Goal: Information Seeking & Learning: Find specific fact

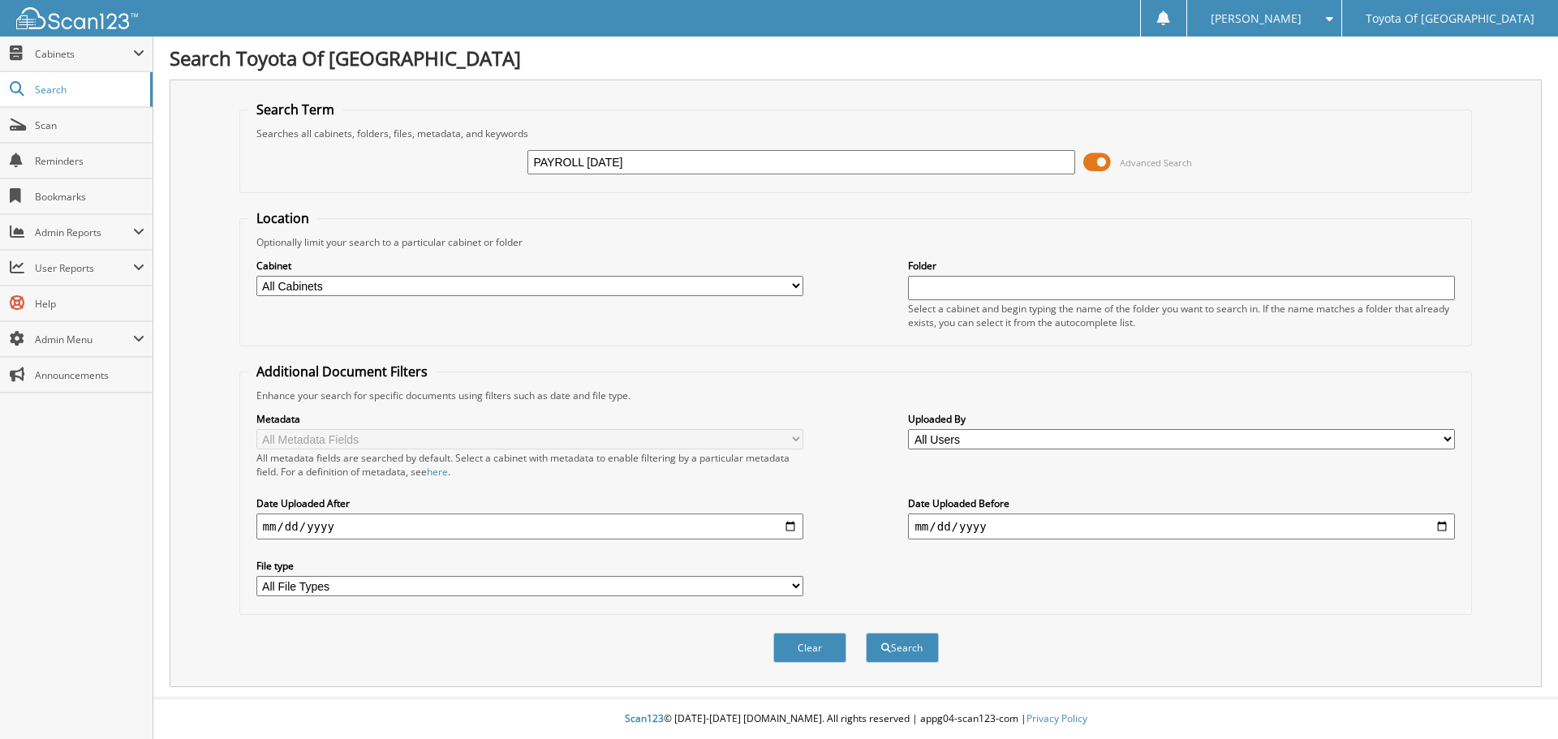
type input "PAYROLL 09/02/25"
click at [866, 633] on button "Search" at bounding box center [902, 648] width 73 height 30
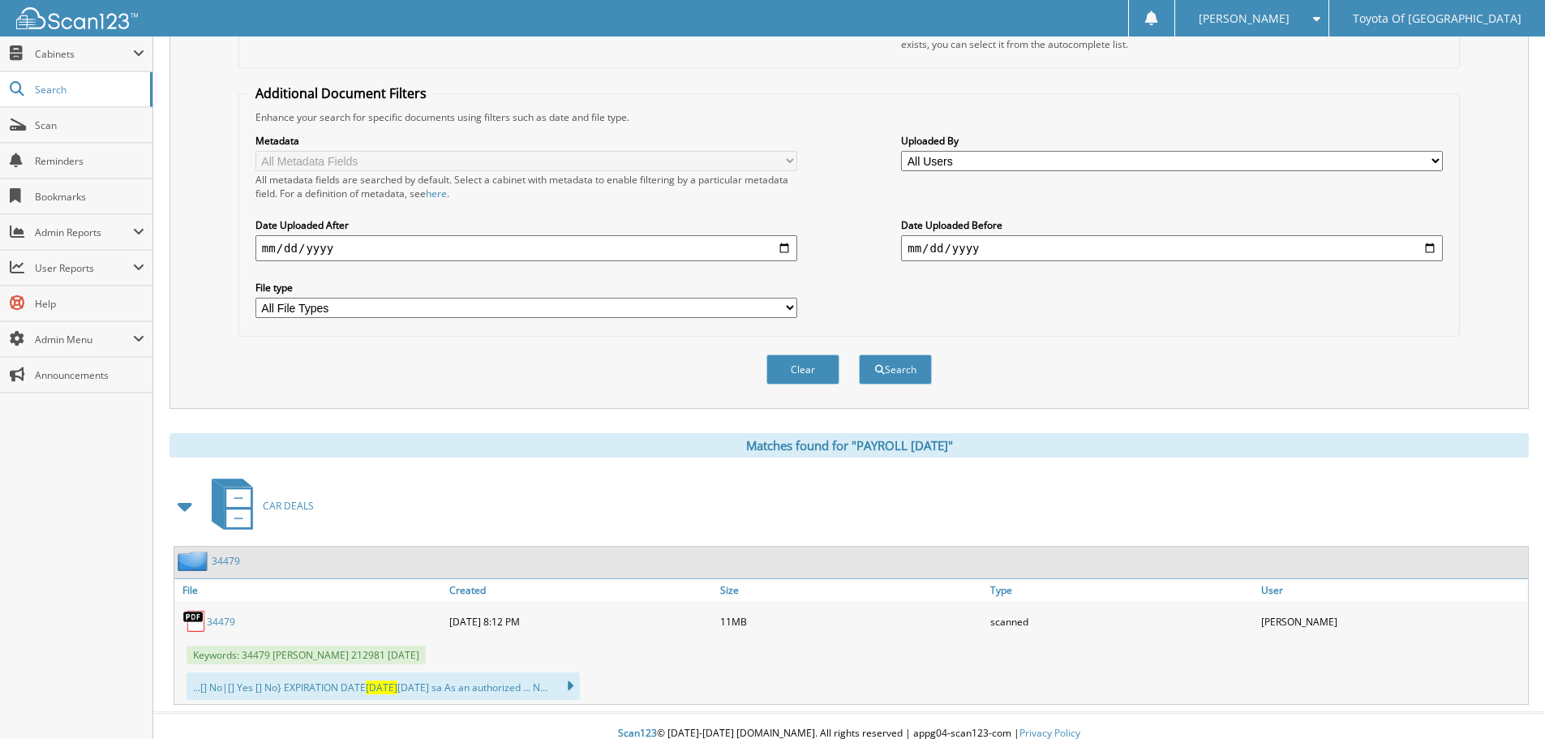
scroll to position [294, 0]
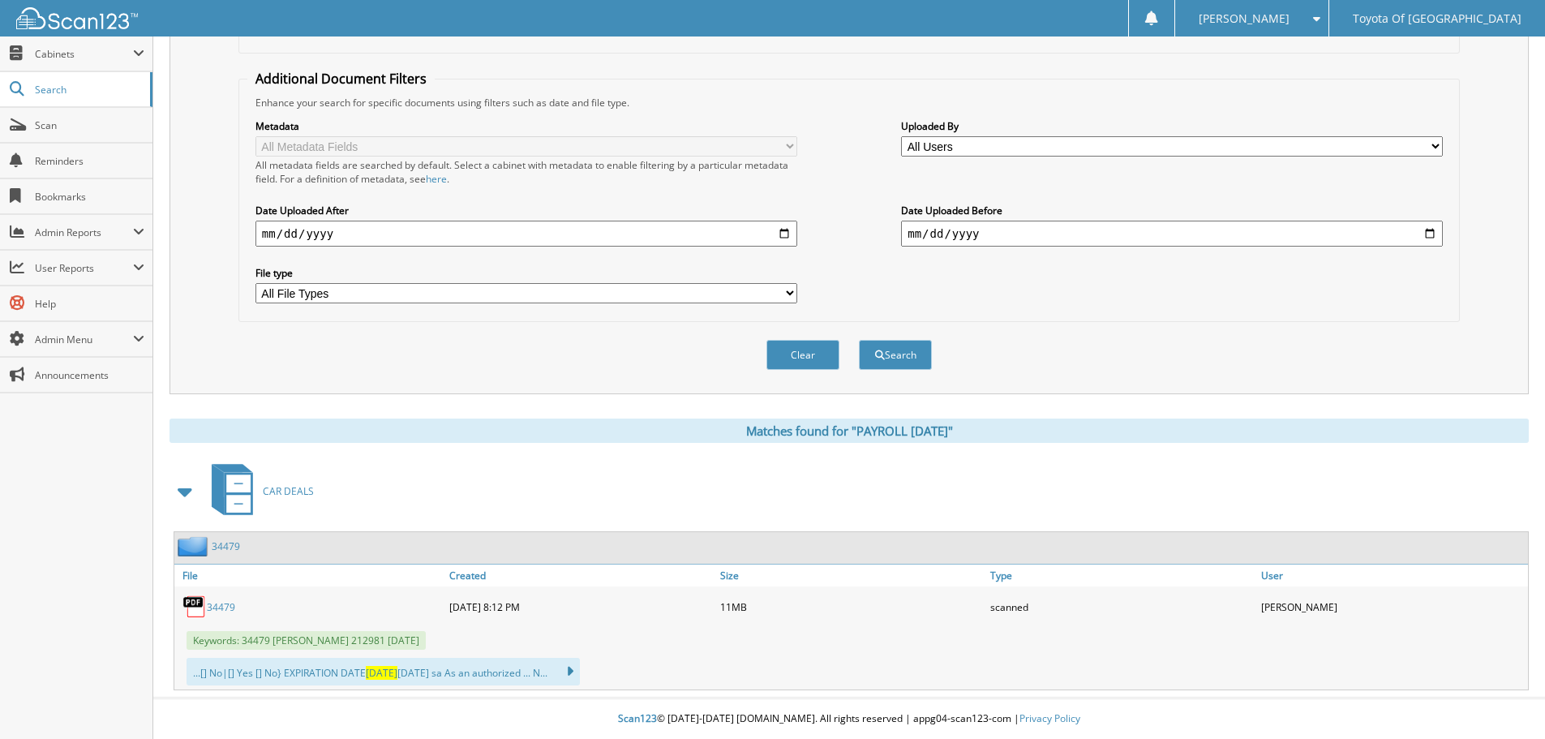
click at [185, 487] on span at bounding box center [185, 491] width 23 height 29
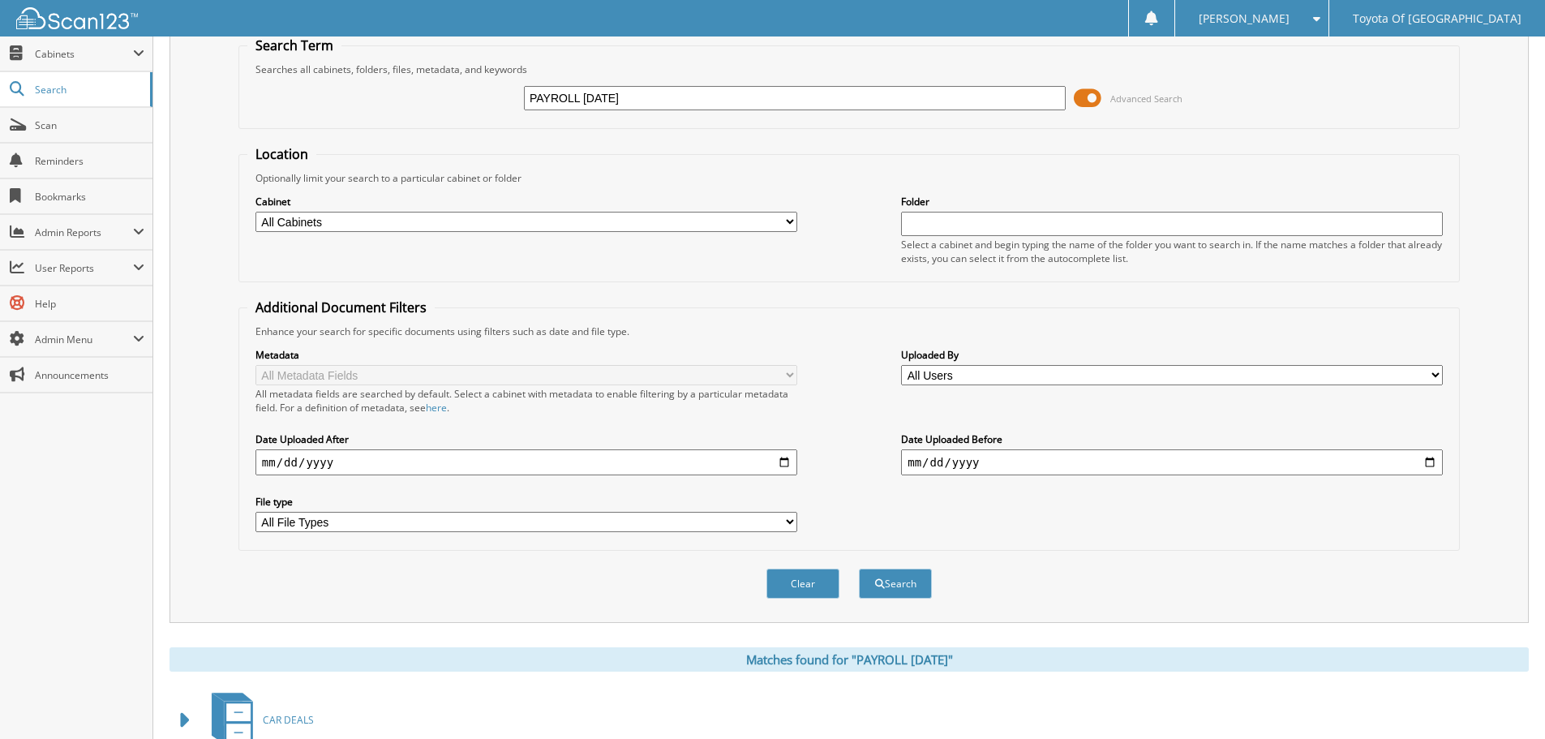
scroll to position [0, 0]
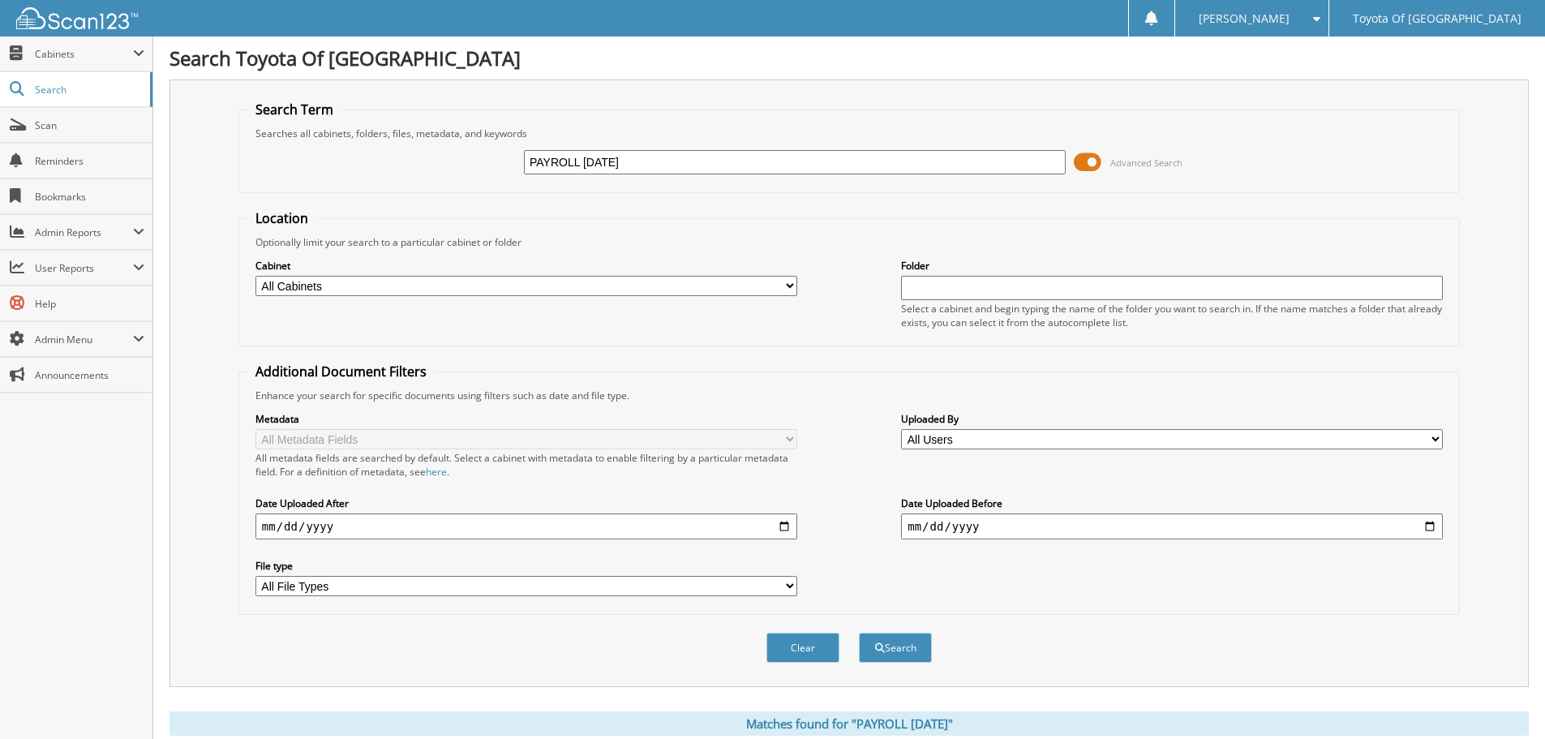
drag, startPoint x: 529, startPoint y: 156, endPoint x: 945, endPoint y: 229, distance: 422.5
click at [531, 156] on input "PAYROLL 09/02/25" at bounding box center [795, 162] width 542 height 24
type input "PREGULARPAYROLL 09/02/25"
click at [859, 633] on button "Search" at bounding box center [895, 648] width 73 height 30
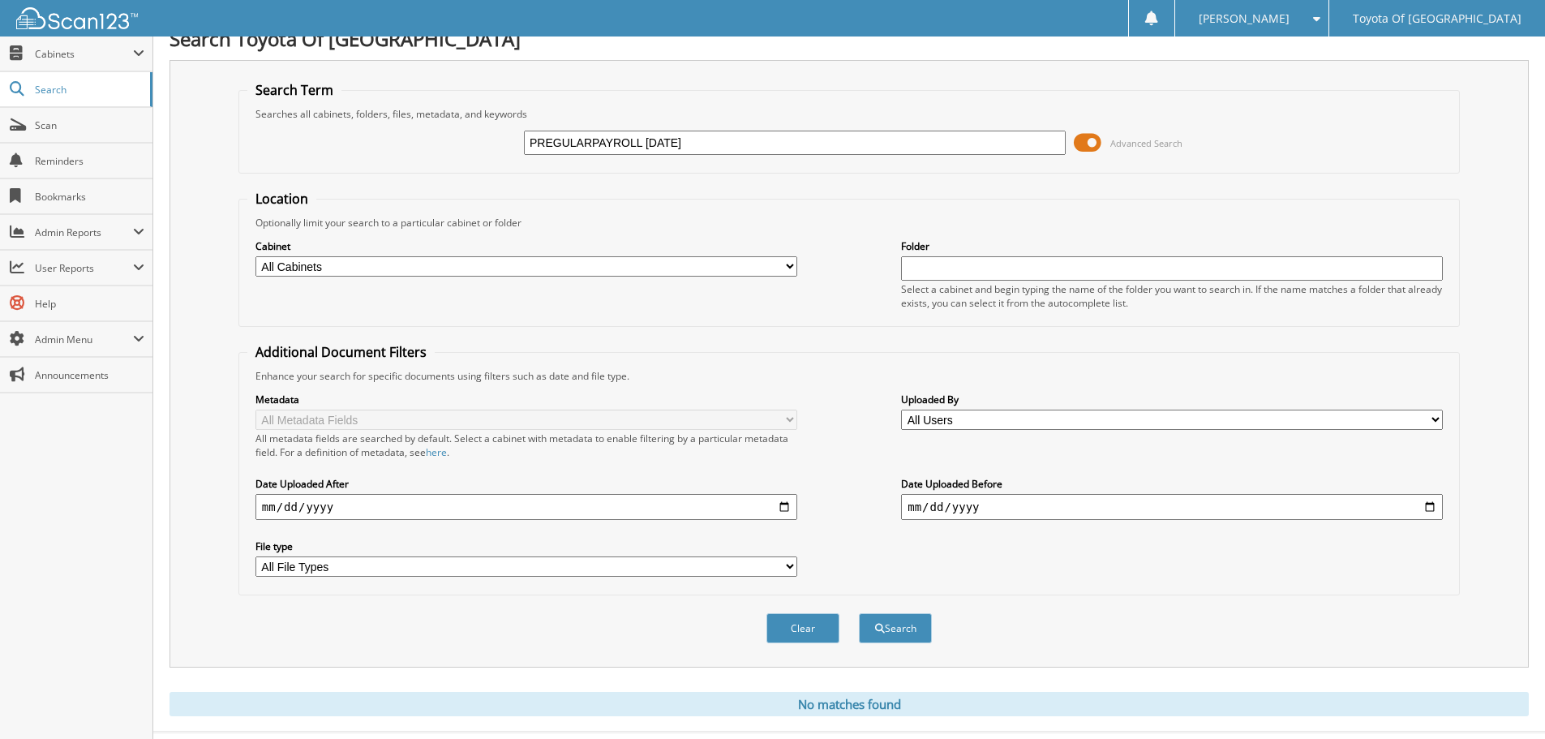
scroll to position [54, 0]
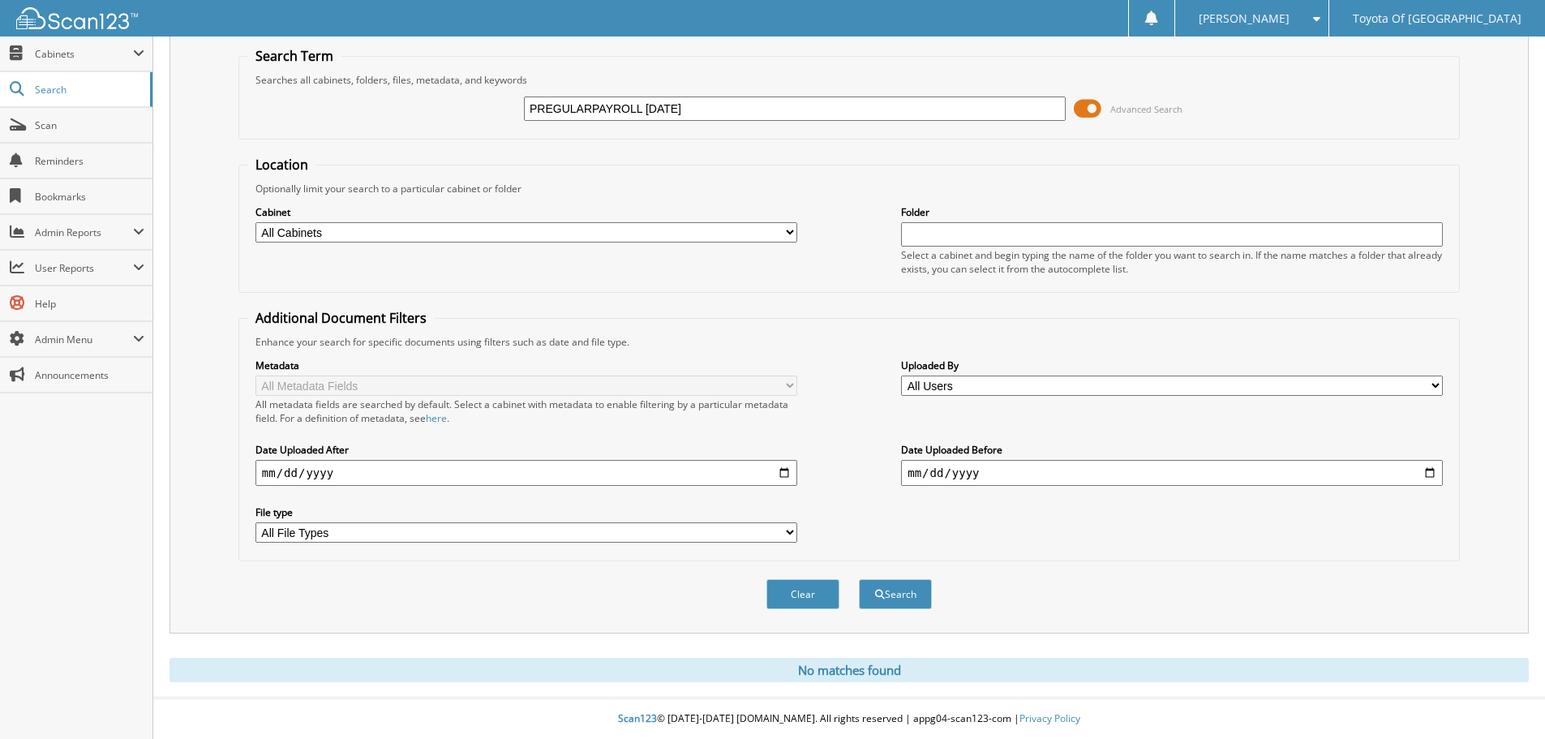
click at [592, 107] on input "PREGULARPAYROLL [DATE]" at bounding box center [795, 109] width 542 height 24
type input "PREGULAR PAYROLL [DATE]"
click at [859, 579] on button "Search" at bounding box center [895, 594] width 73 height 30
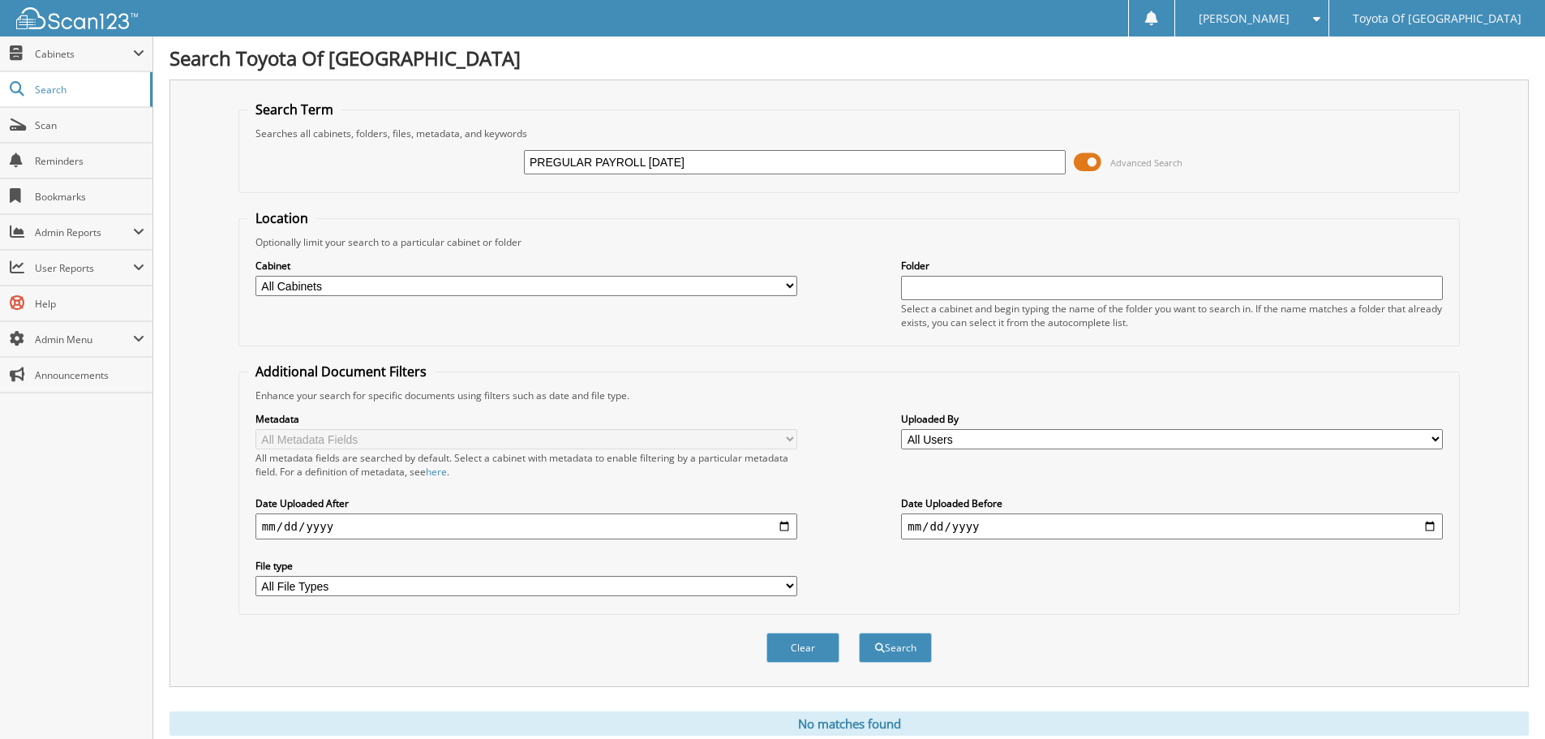
drag, startPoint x: 718, startPoint y: 162, endPoint x: 445, endPoint y: 193, distance: 274.3
click at [445, 193] on form "Search Term Searches all cabinets, folders, files, metadata, and keywords PREGU…" at bounding box center [850, 391] width 1222 height 580
type input "PAYROLL 2025"
click at [859, 633] on button "Search" at bounding box center [895, 648] width 73 height 30
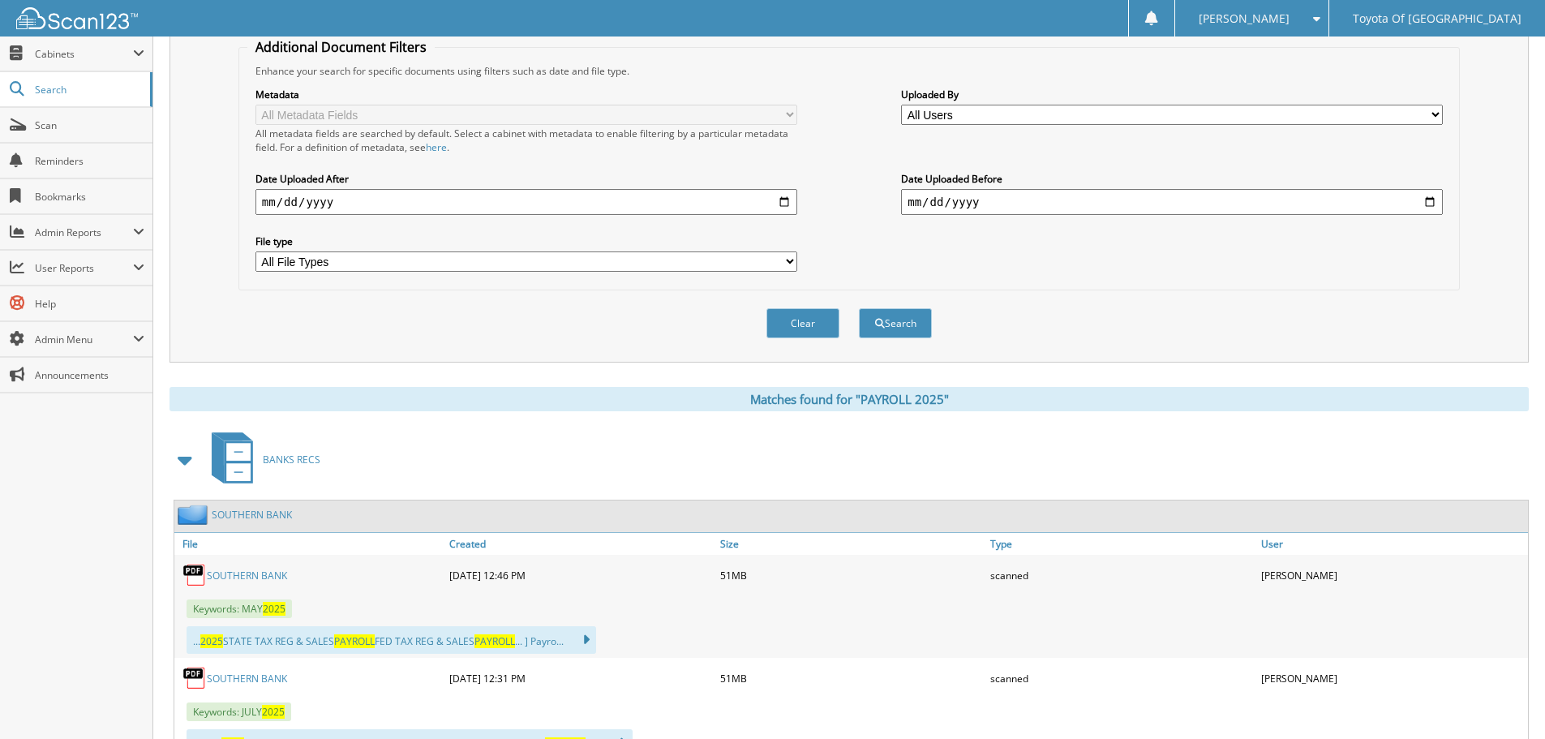
scroll to position [568, 0]
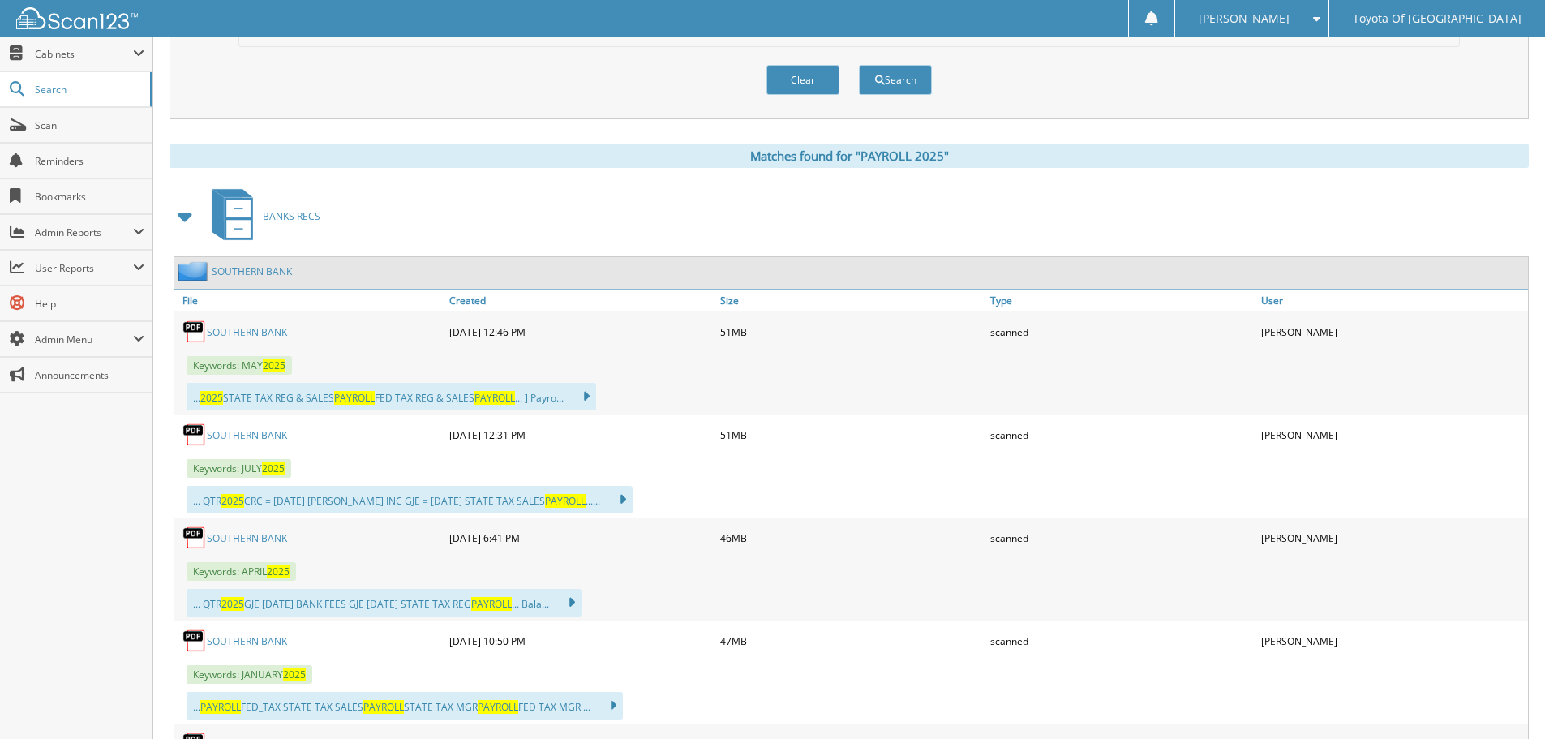
click at [188, 213] on span at bounding box center [185, 216] width 23 height 29
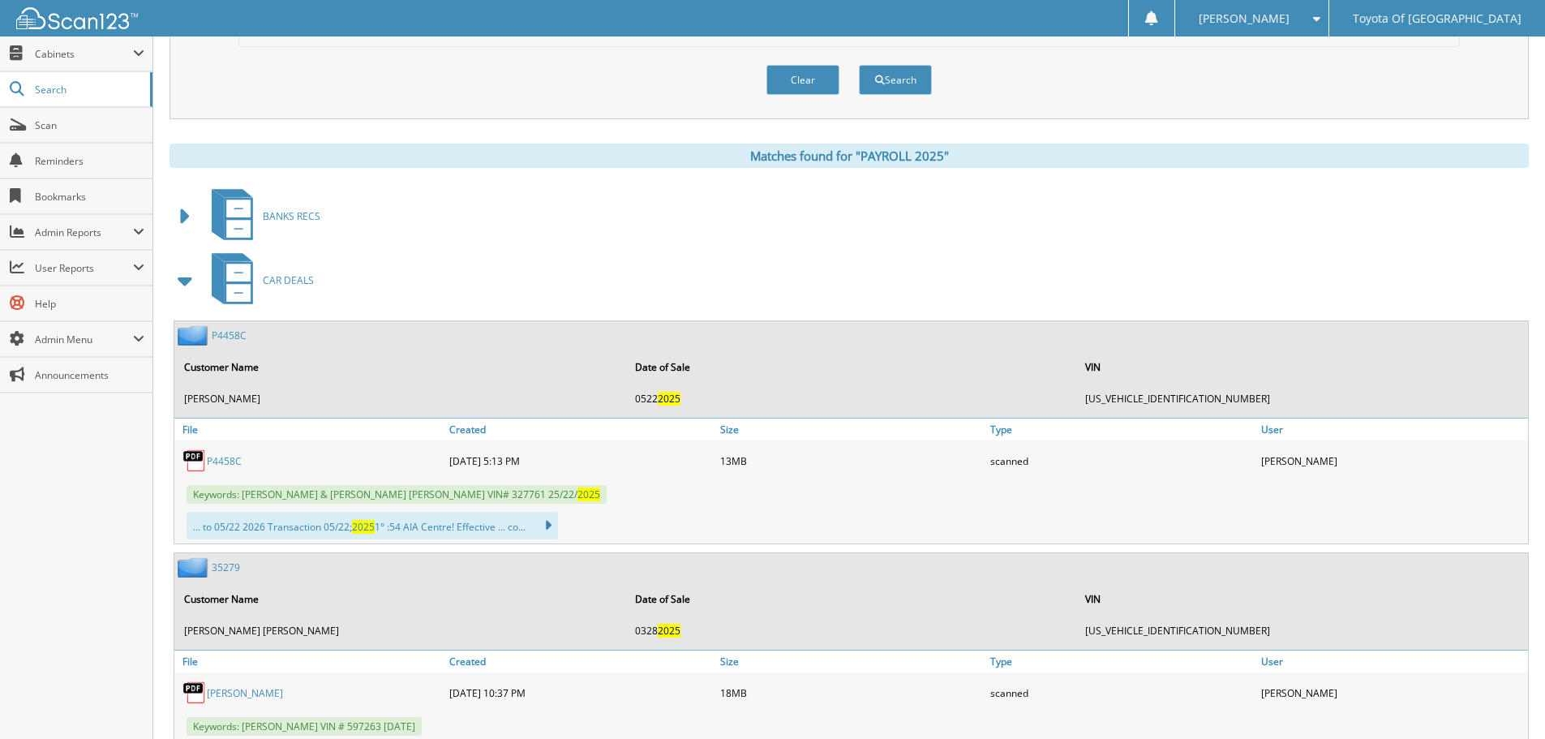
click at [183, 277] on span at bounding box center [185, 280] width 23 height 29
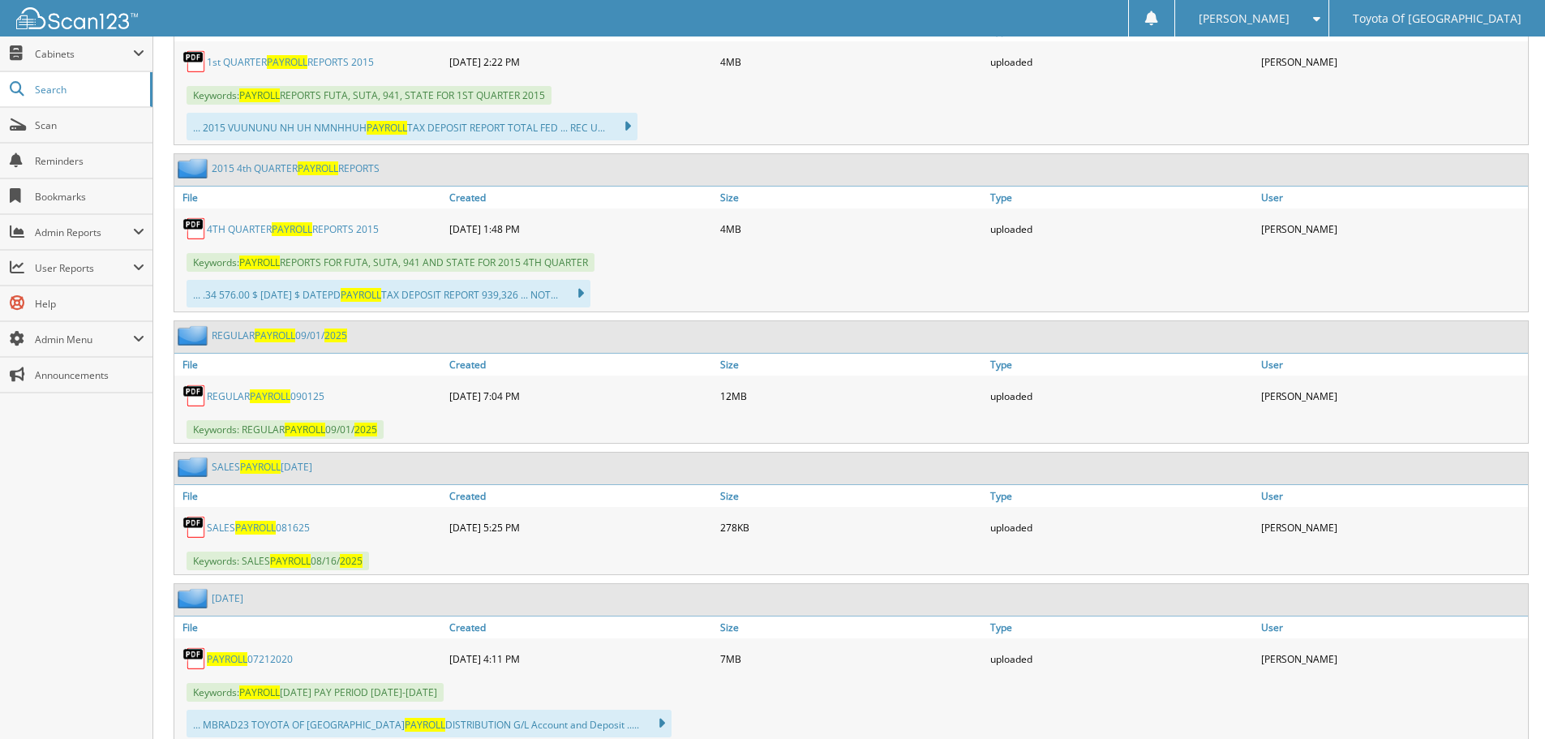
scroll to position [11071, 0]
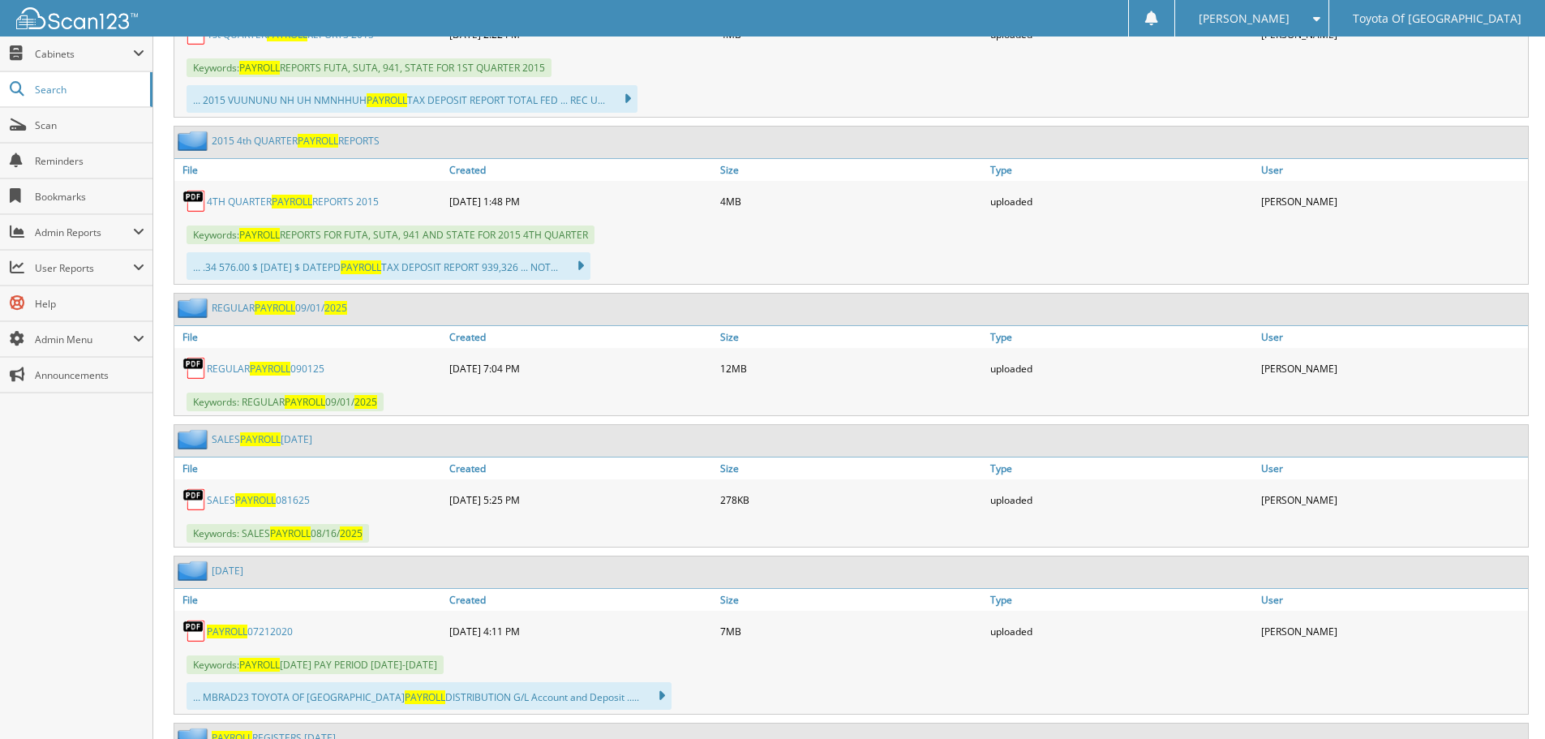
click at [245, 368] on link "REGULAR PAYROLL 090125" at bounding box center [266, 369] width 118 height 14
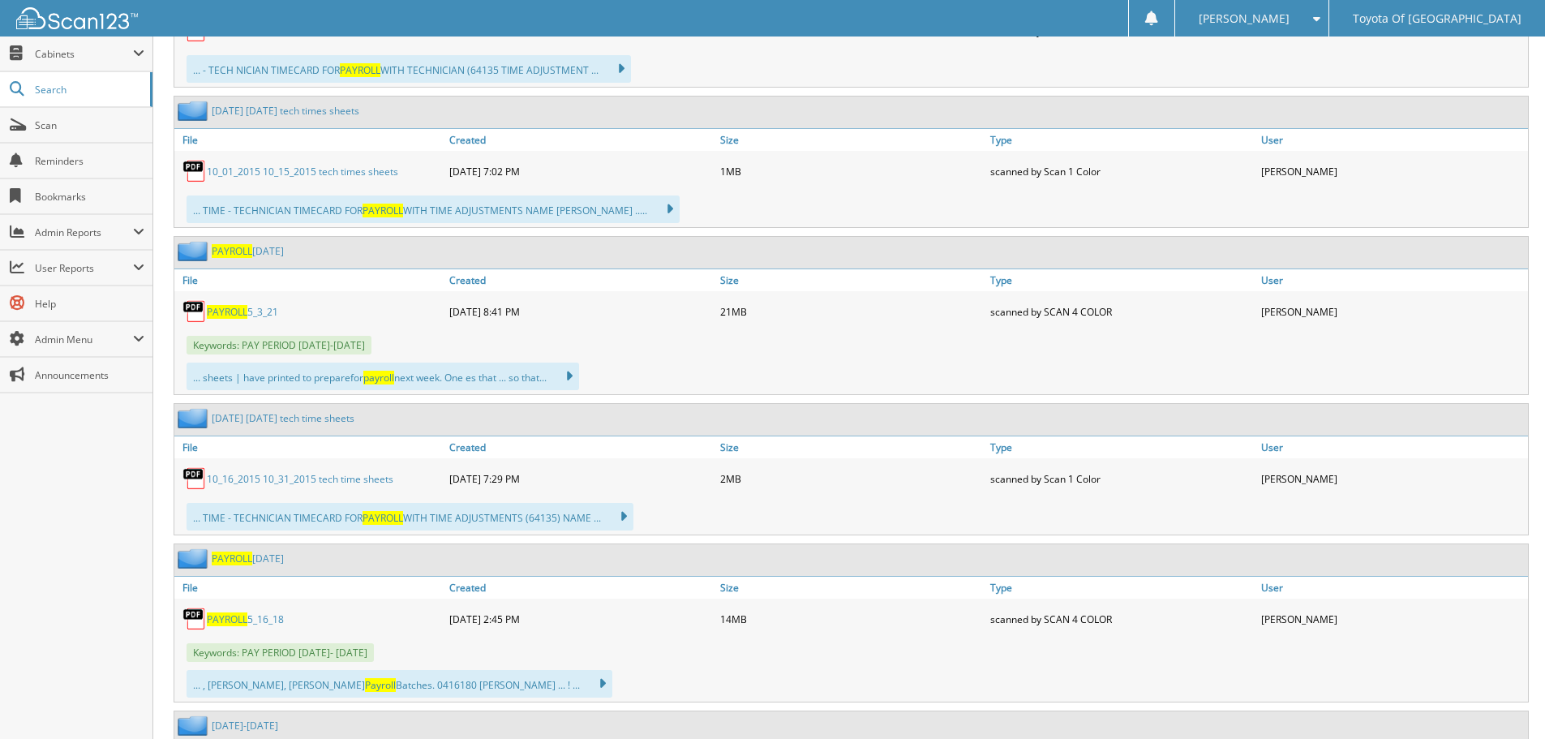
scroll to position [1750, 0]
